Goal: Connect with others: Connect with others

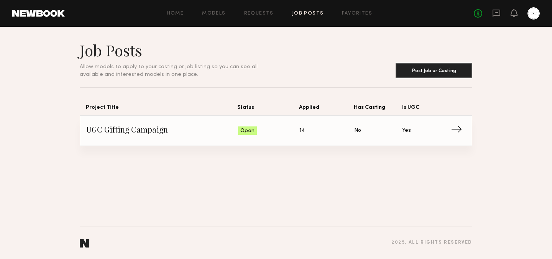
click at [210, 130] on span "UGC Gifting Campaign" at bounding box center [162, 131] width 152 height 12
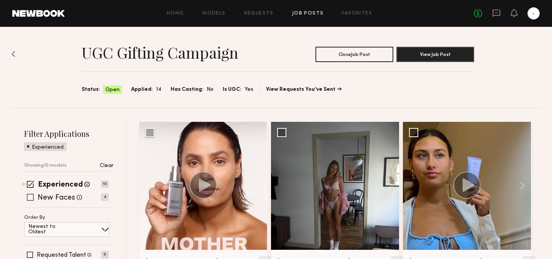
click at [30, 198] on span at bounding box center [30, 197] width 7 height 7
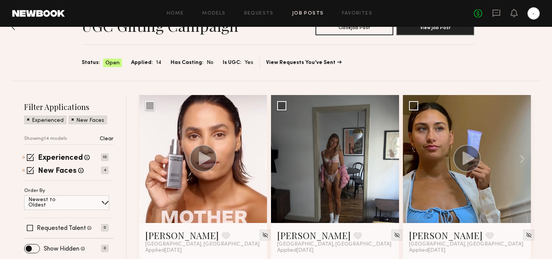
scroll to position [107, 0]
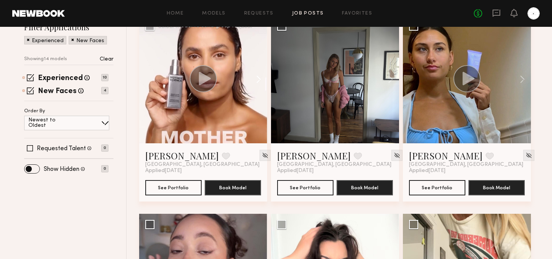
click at [259, 80] on button at bounding box center [255, 79] width 25 height 128
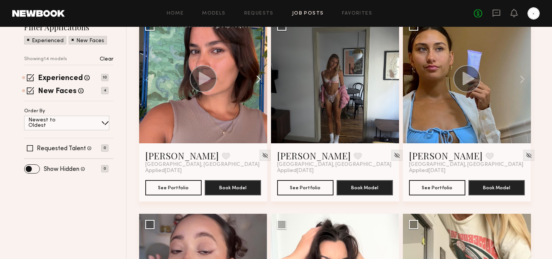
scroll to position [91, 0]
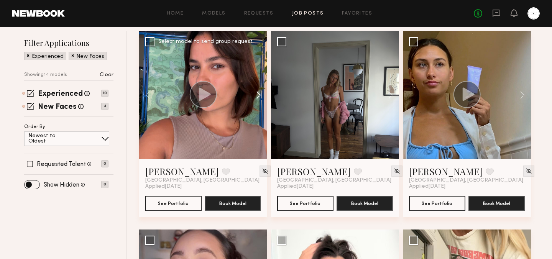
click at [257, 94] on button at bounding box center [255, 95] width 25 height 128
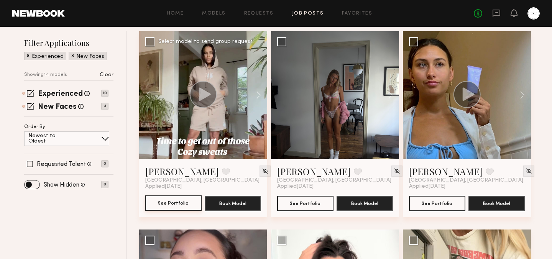
click at [182, 209] on button "See Portfolio" at bounding box center [173, 203] width 56 height 15
click at [392, 95] on button at bounding box center [387, 95] width 25 height 128
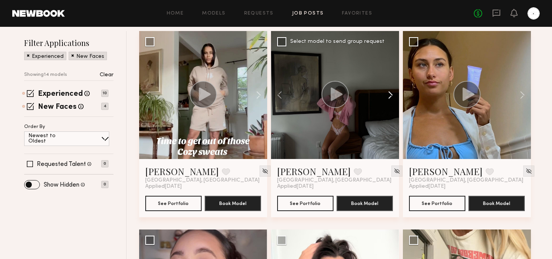
click at [392, 95] on button at bounding box center [387, 95] width 25 height 128
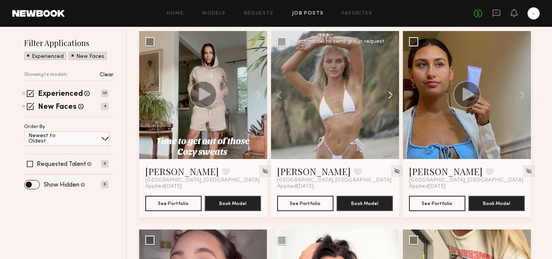
click at [392, 95] on button at bounding box center [387, 95] width 25 height 128
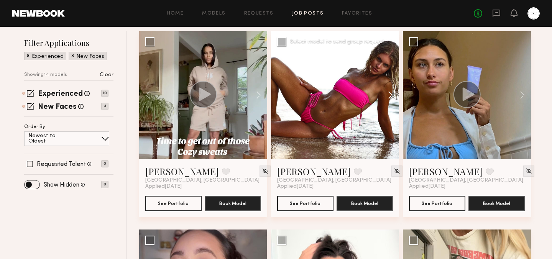
click at [392, 95] on button at bounding box center [387, 95] width 25 height 128
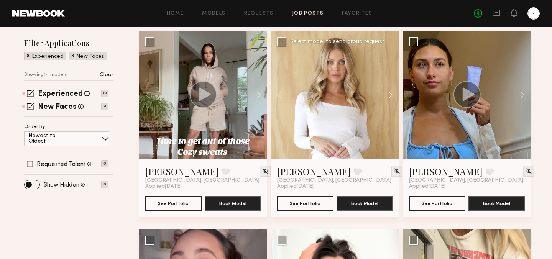
click at [392, 95] on button at bounding box center [387, 95] width 25 height 128
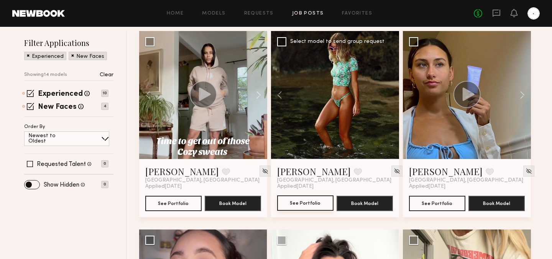
click at [311, 200] on button "See Portfolio" at bounding box center [305, 203] width 56 height 15
click at [524, 96] on button at bounding box center [519, 95] width 25 height 128
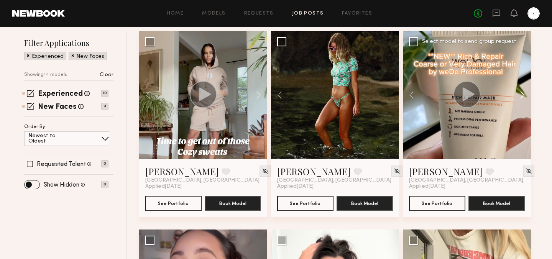
click at [524, 96] on button at bounding box center [519, 95] width 25 height 128
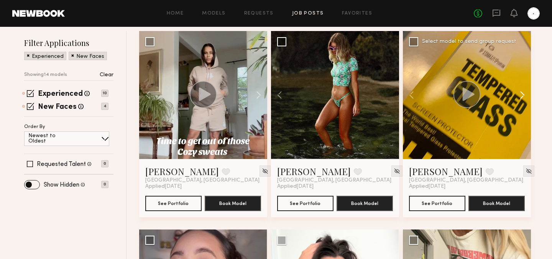
click at [524, 96] on button at bounding box center [519, 95] width 25 height 128
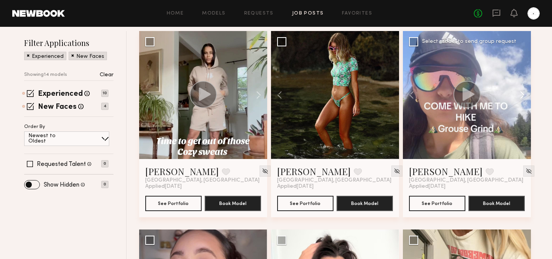
click at [524, 96] on button at bounding box center [519, 95] width 25 height 128
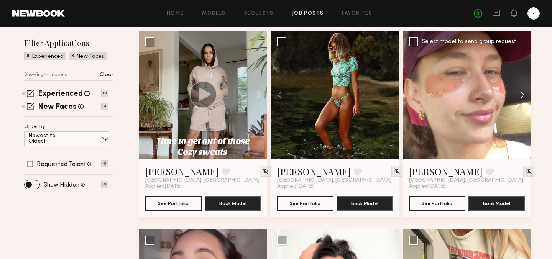
click at [524, 96] on button at bounding box center [519, 95] width 25 height 128
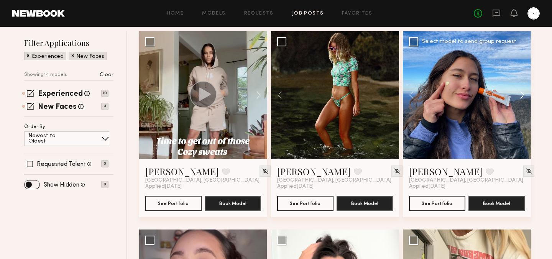
click at [524, 96] on button at bounding box center [519, 95] width 25 height 128
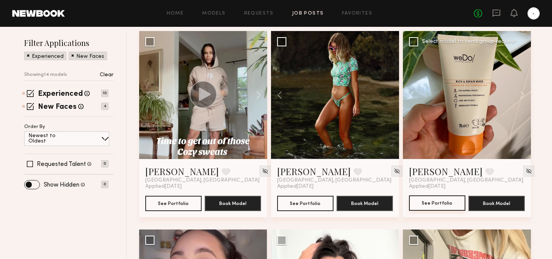
click at [438, 202] on button "See Portfolio" at bounding box center [437, 203] width 56 height 15
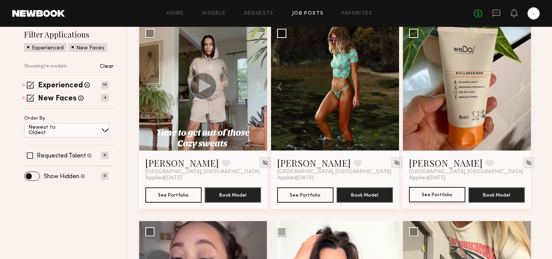
scroll to position [0, 0]
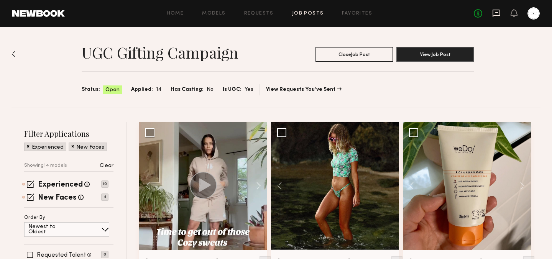
click at [493, 16] on icon at bounding box center [497, 13] width 8 height 7
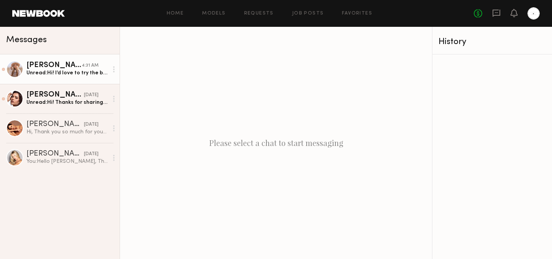
click at [72, 71] on div "Unread: Hi! I’d love to try the below or something similar : https://www.fleurd…" at bounding box center [67, 72] width 82 height 7
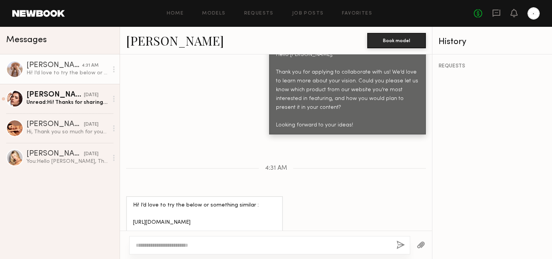
scroll to position [393, 0]
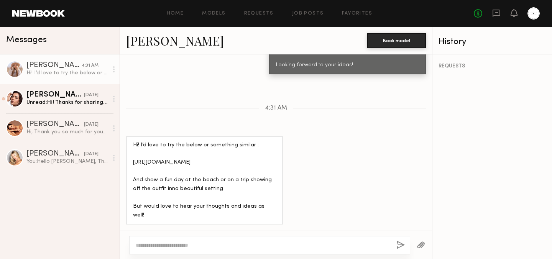
click at [177, 44] on link "Rebecca L." at bounding box center [175, 40] width 98 height 16
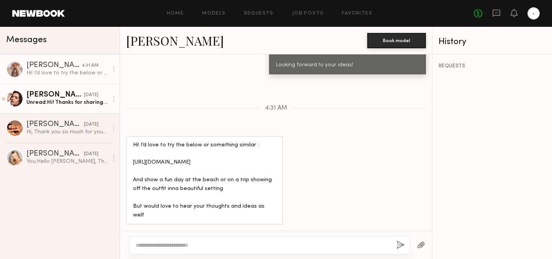
click at [103, 98] on div "Taylor C. yesterday" at bounding box center [67, 95] width 82 height 8
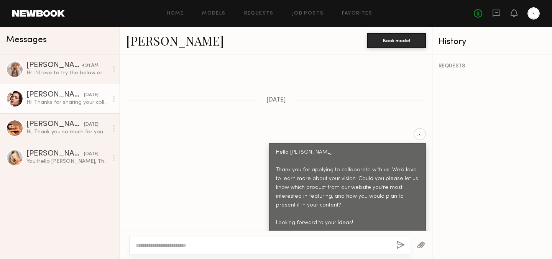
scroll to position [246, 0]
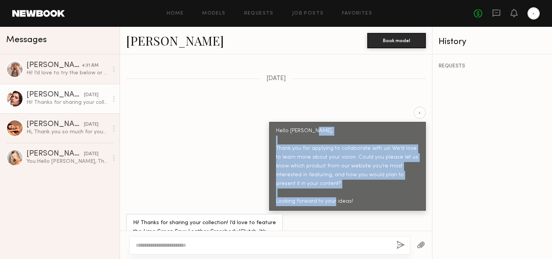
drag, startPoint x: 276, startPoint y: 132, endPoint x: 364, endPoint y: 188, distance: 103.7
click at [364, 188] on div "Hello Taylor, Thank you for applying to collaborate with us! We’d love to learn…" at bounding box center [347, 166] width 143 height 79
copy div "Thank you for applying to collaborate with us! We’d love to learn more about yo…"
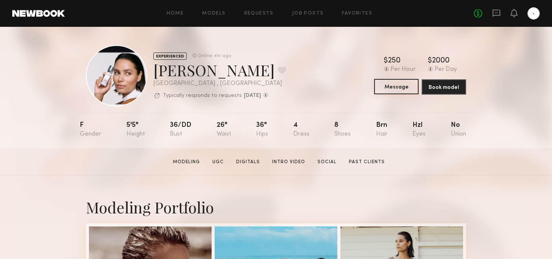
click at [384, 89] on button "Message" at bounding box center [396, 86] width 44 height 15
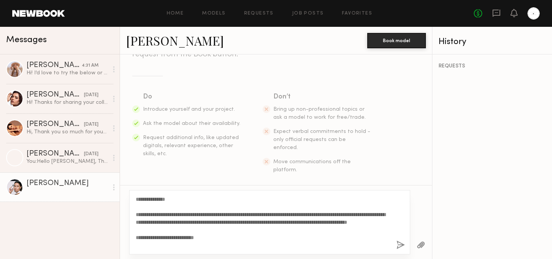
scroll to position [96, 0]
type textarea "**********"
click at [399, 244] on button "button" at bounding box center [401, 246] width 8 height 10
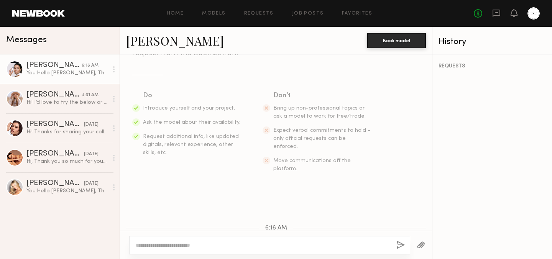
scroll to position [216, 0]
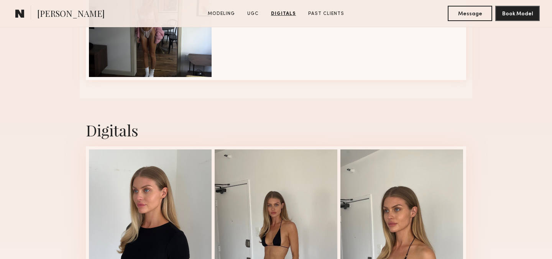
scroll to position [1045, 0]
